Goal: Transaction & Acquisition: Purchase product/service

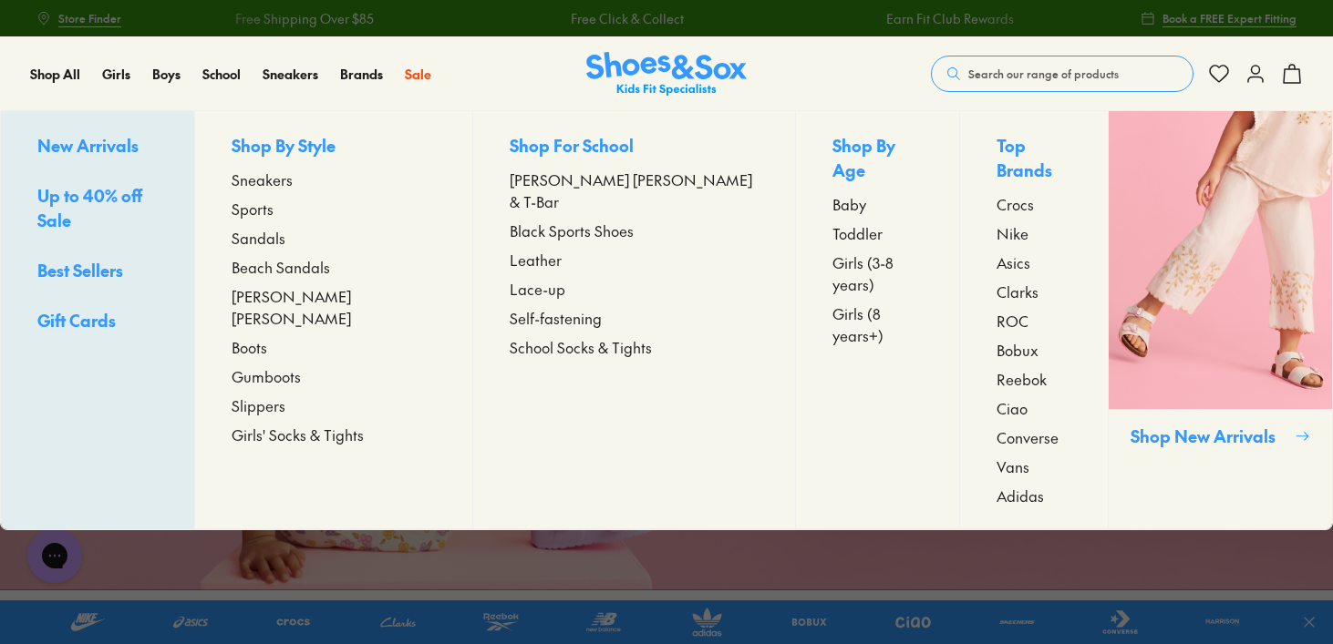
click at [283, 242] on span "Sandals" at bounding box center [259, 238] width 54 height 22
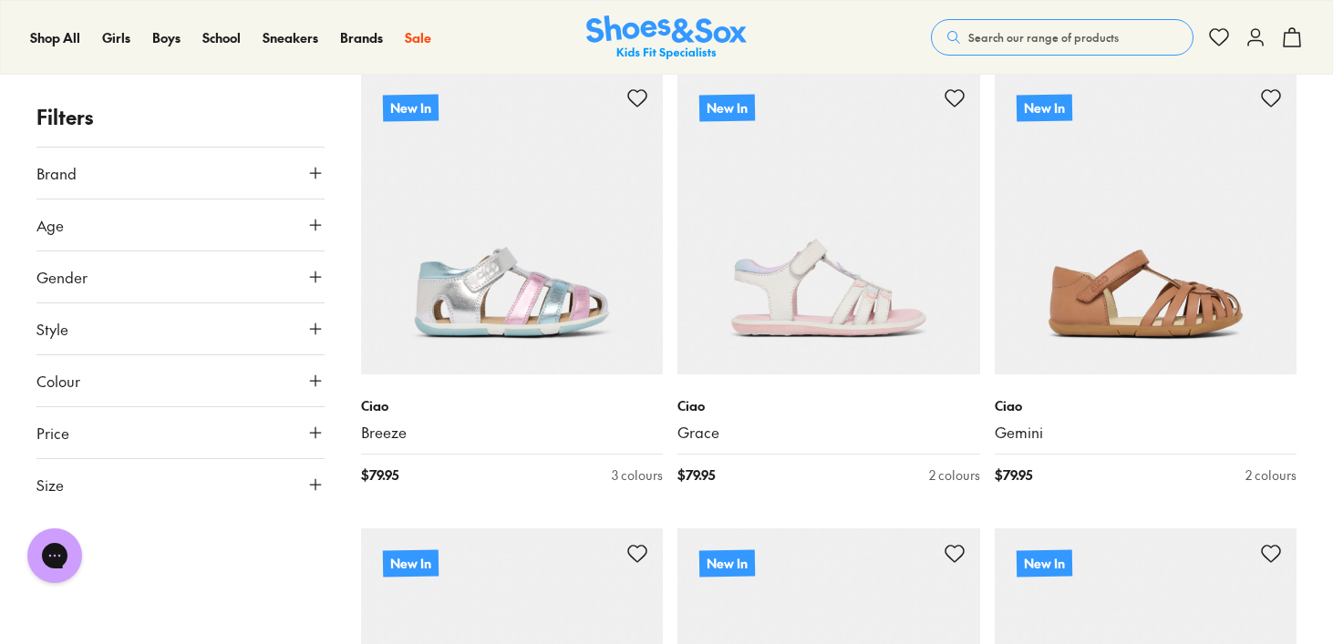
click at [309, 485] on icon at bounding box center [315, 485] width 18 height 18
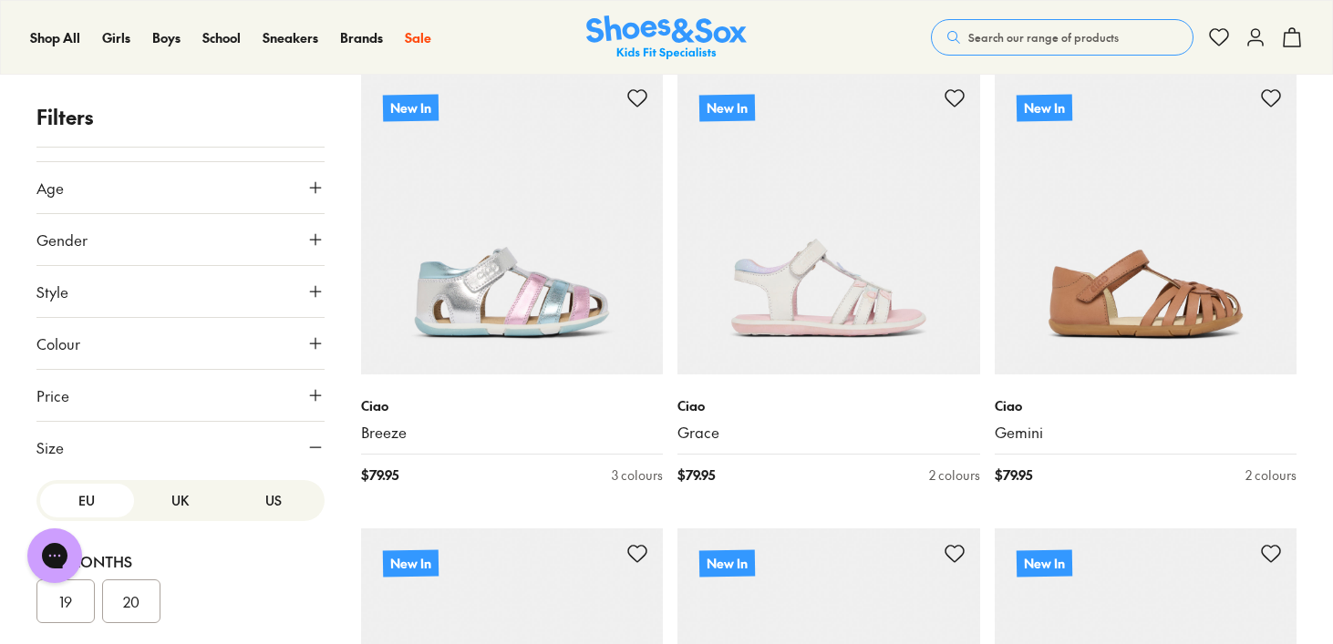
scroll to position [48, 0]
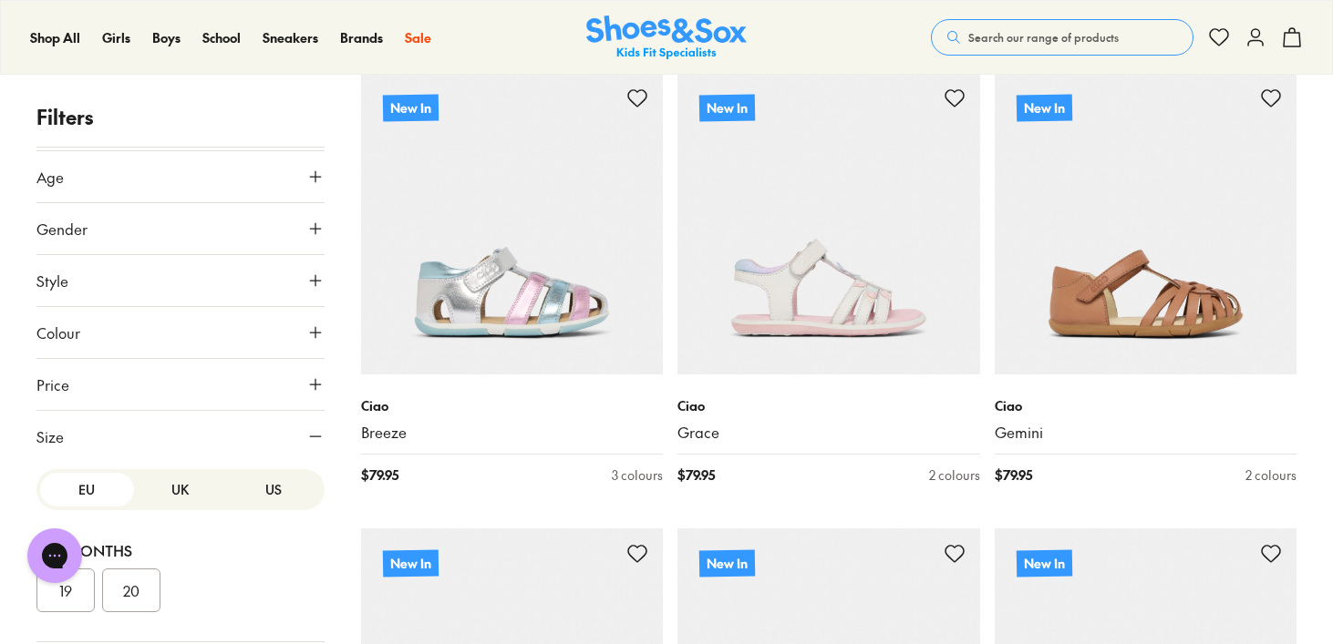
click at [252, 494] on button "US" at bounding box center [274, 490] width 94 height 34
click at [67, 591] on button "7" at bounding box center [65, 584] width 58 height 44
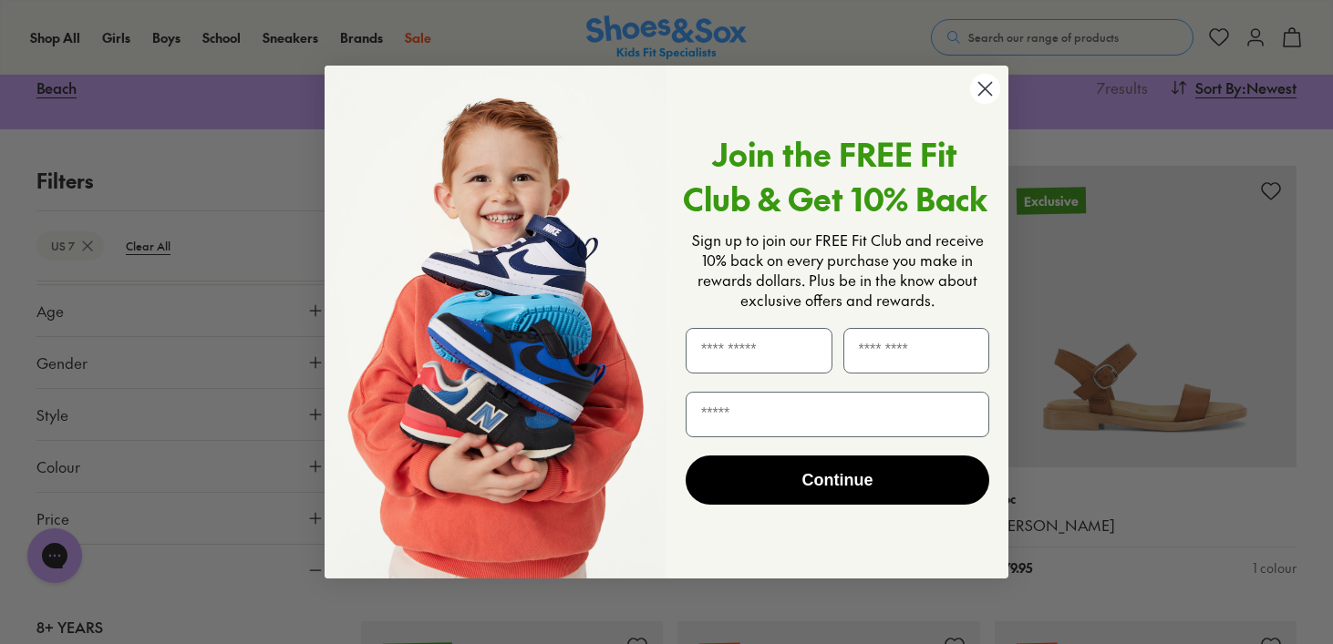
scroll to position [240, 0]
click at [986, 82] on circle "Close dialog" at bounding box center [985, 89] width 30 height 30
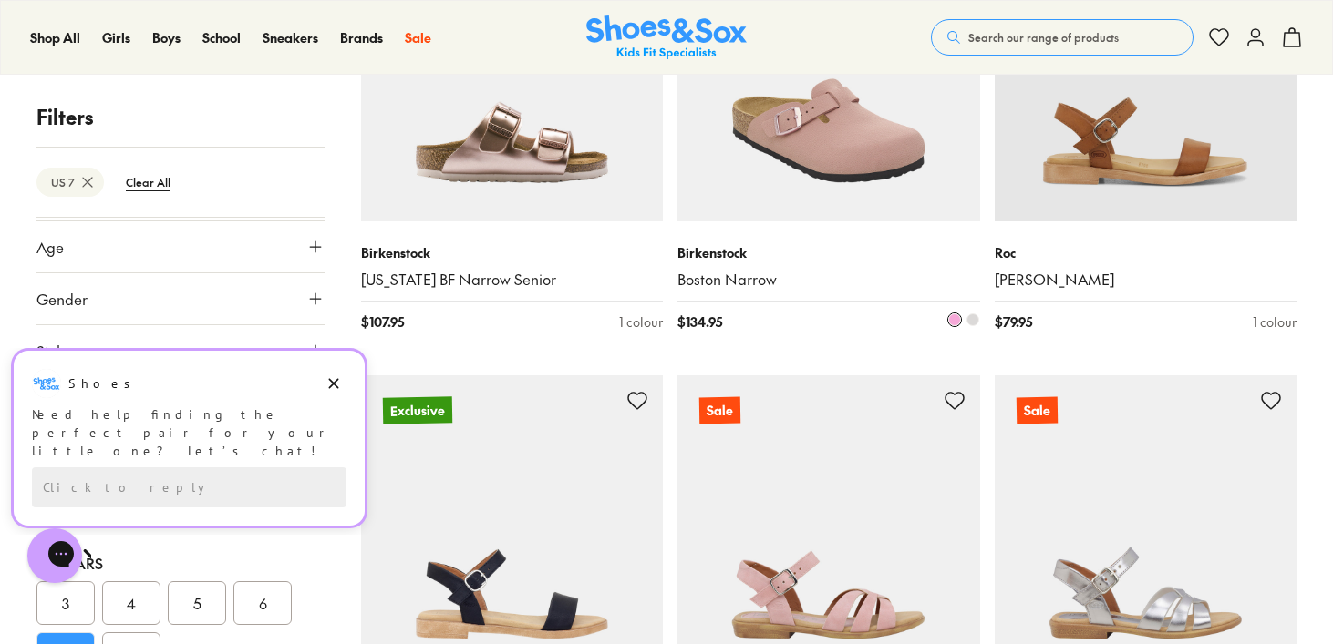
scroll to position [0, 0]
